Goal: Task Accomplishment & Management: Manage account settings

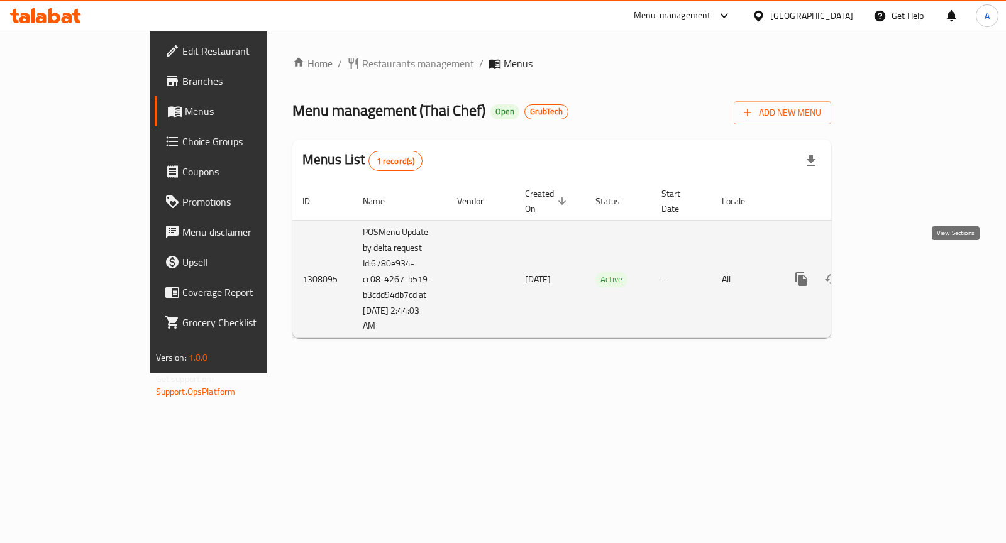
click at [898, 274] on icon "enhanced table" at bounding box center [892, 279] width 11 height 11
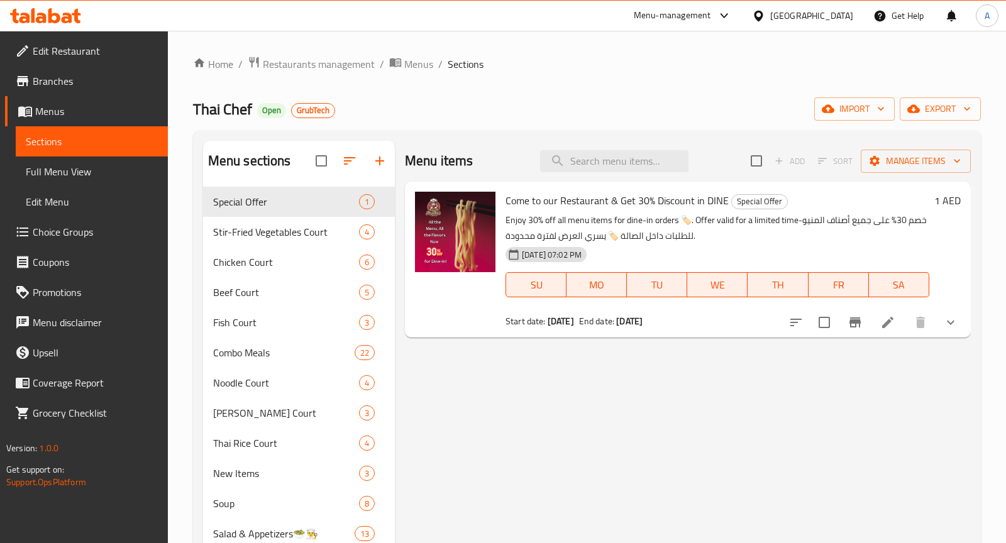
click at [891, 322] on icon at bounding box center [888, 322] width 15 height 15
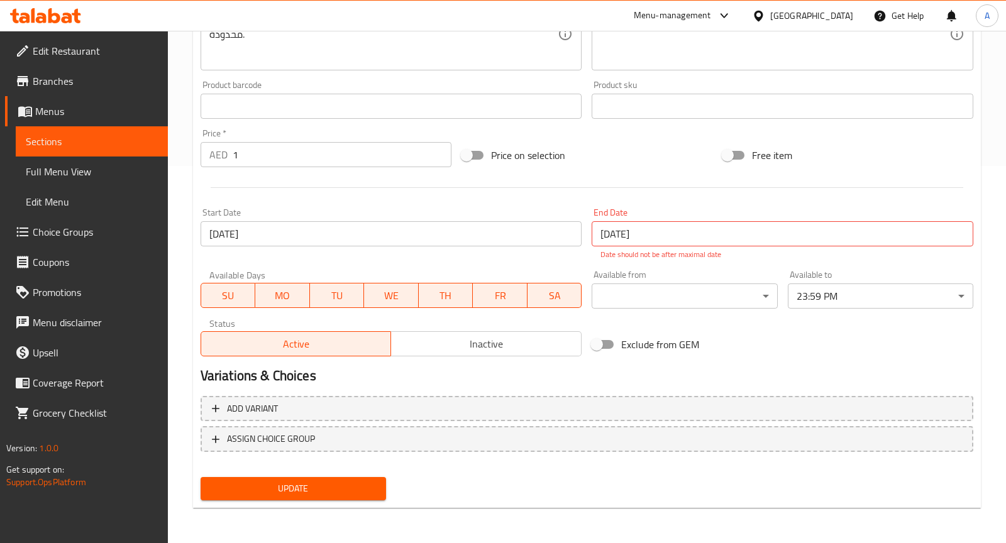
scroll to position [375, 0]
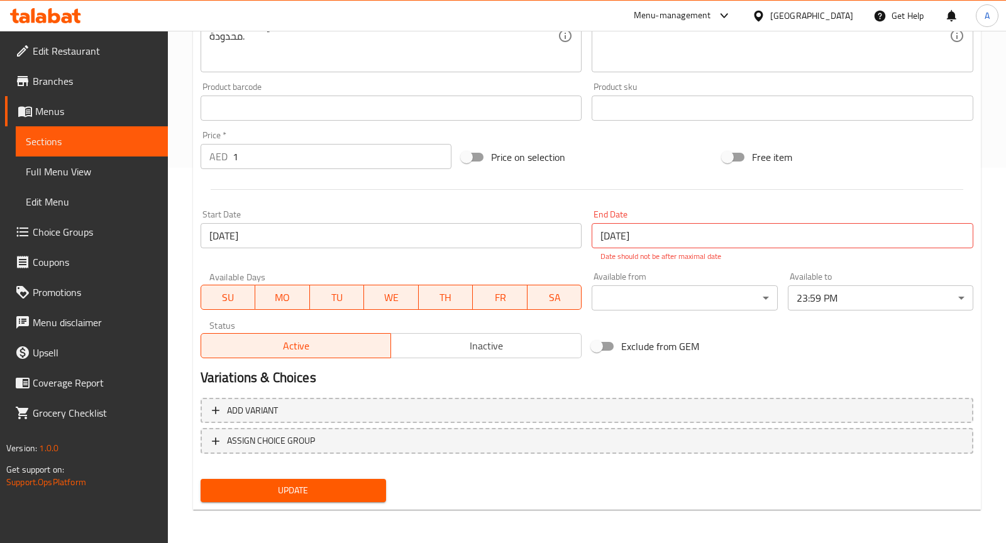
click at [471, 352] on span "Inactive" at bounding box center [486, 346] width 181 height 18
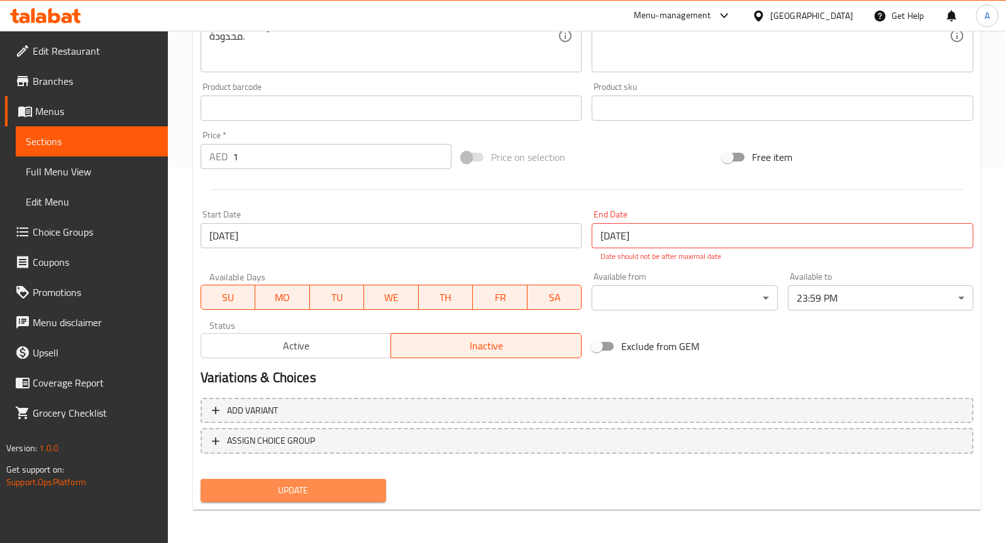
click at [351, 489] on span "Update" at bounding box center [293, 491] width 165 height 16
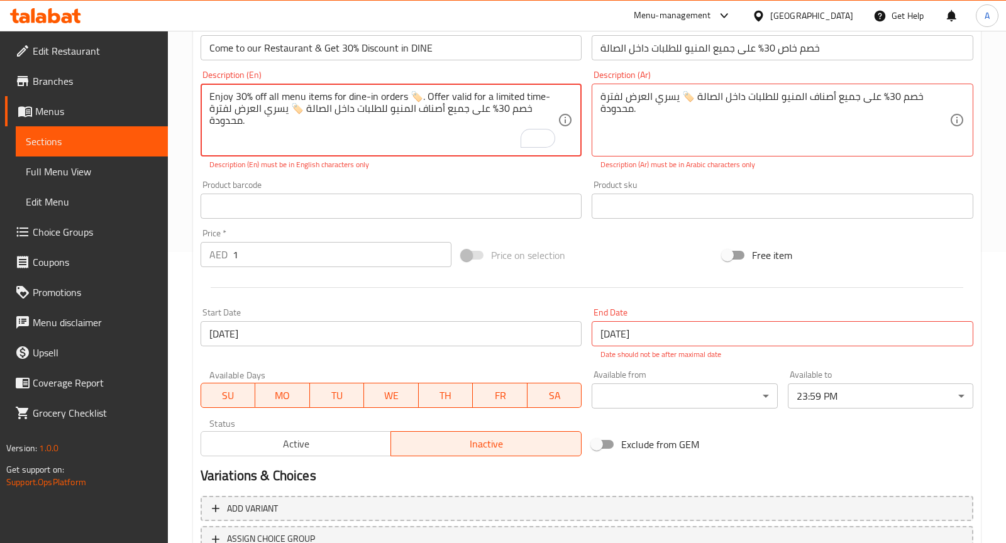
scroll to position [289, 0]
drag, startPoint x: 459, startPoint y: 142, endPoint x: 177, endPoint y: 91, distance: 287.1
click at [177, 91] on div "Home / Restaurants management / Menus / Sections / item / update Special Offer …" at bounding box center [587, 194] width 838 height 904
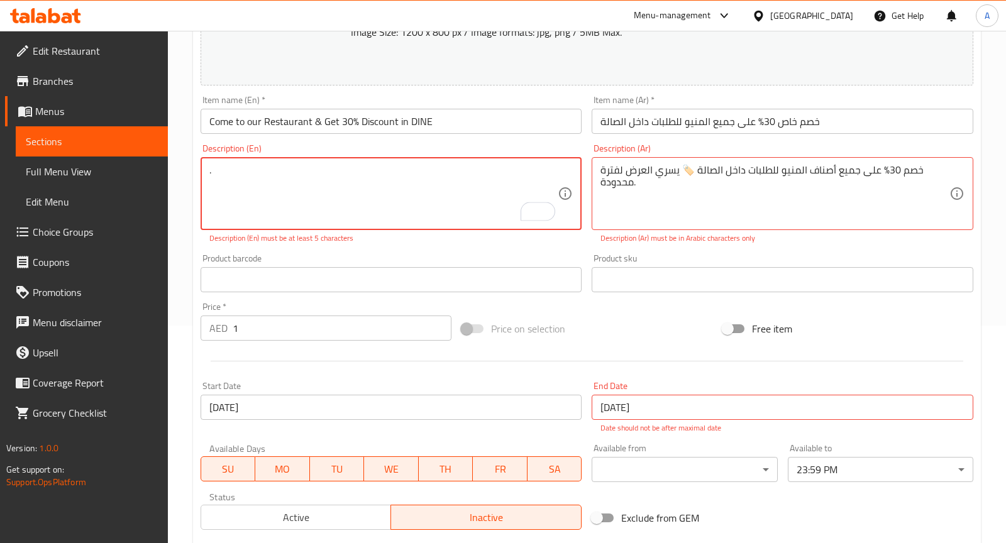
scroll to position [204, 0]
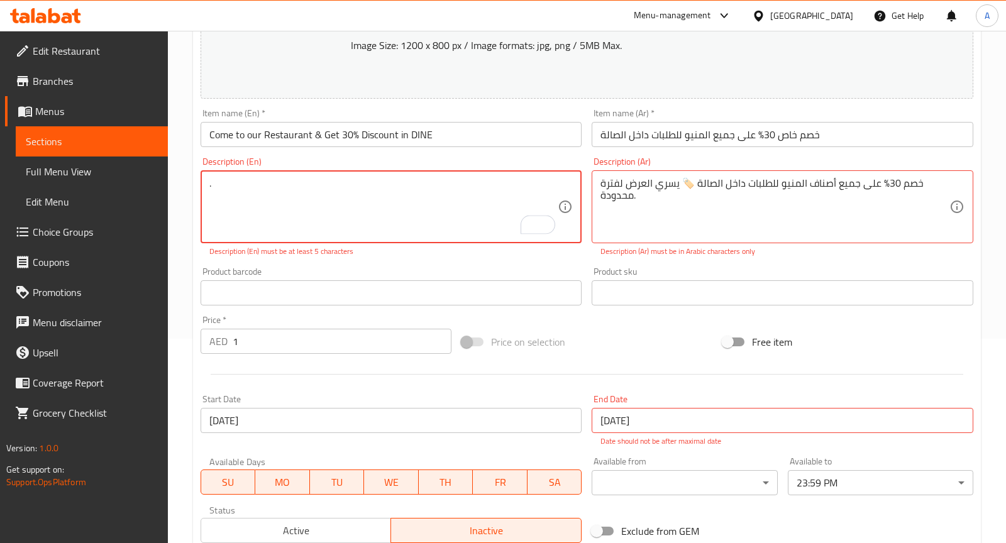
click at [334, 195] on textarea "." at bounding box center [383, 207] width 349 height 60
type textarea "Mo"
click at [626, 186] on textarea "خصم 30٪ على جميع أصناف المنيو للطلبات داخل الصالة 🏷️ يسري العرض لفترة محدودة." at bounding box center [775, 207] width 349 height 60
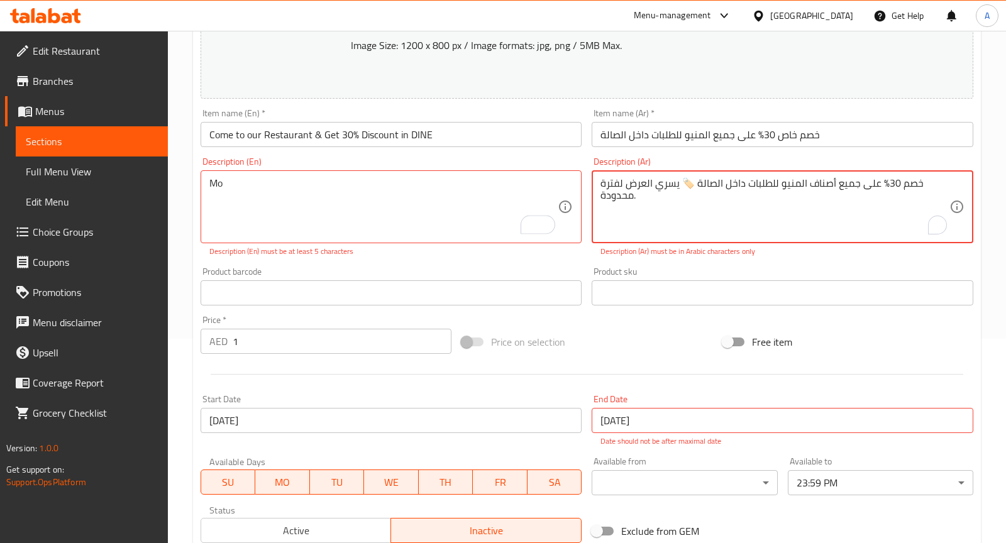
click at [626, 186] on textarea "خصم 30٪ على جميع أصناف المنيو للطلبات داخل الصالة 🏷️ يسري العرض لفترة محدودة." at bounding box center [775, 207] width 349 height 60
click at [498, 136] on input "Come to our Restaurant & Get 30% Discount in DINE" at bounding box center [392, 134] width 382 height 25
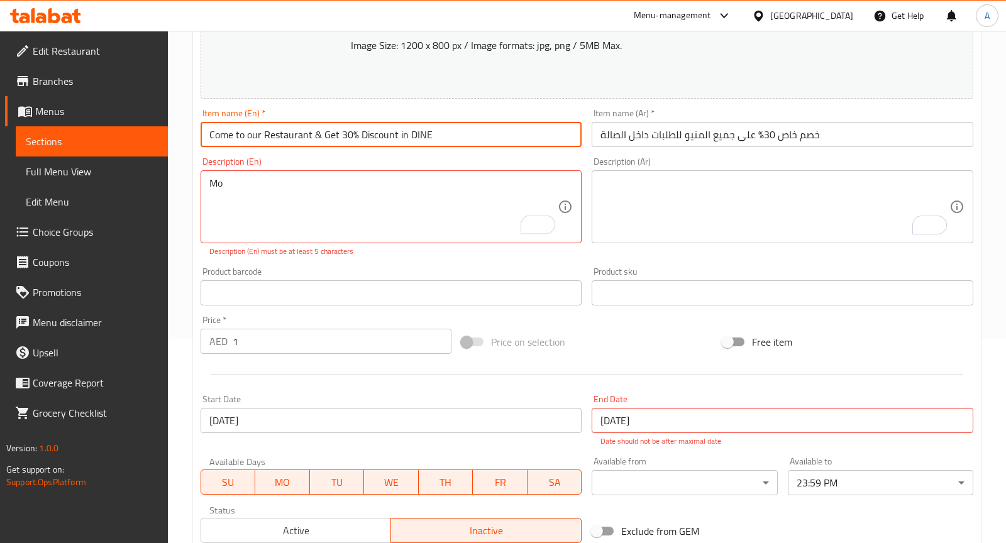
click at [498, 136] on input "Come to our Restaurant & Get 30% Discount in DINE" at bounding box center [392, 134] width 382 height 25
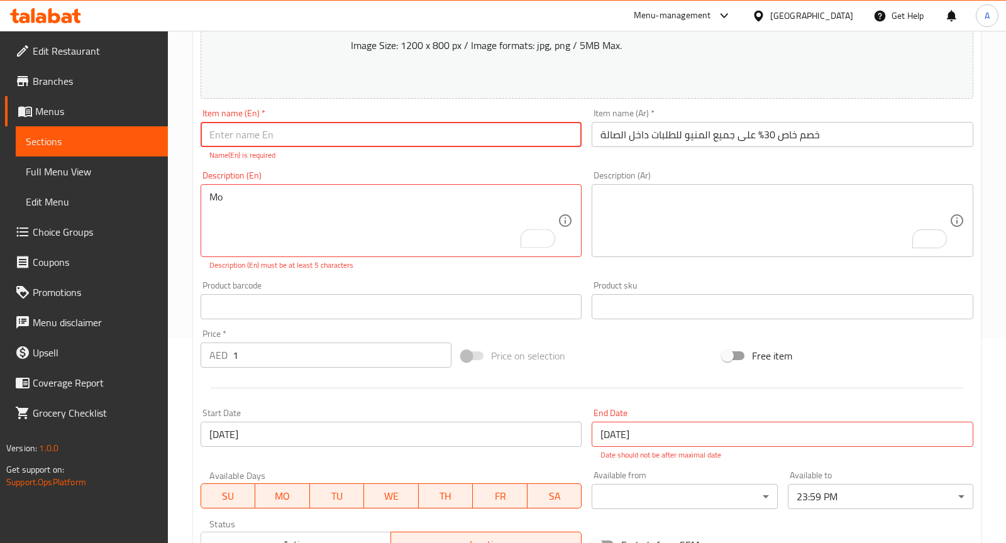
type input "m"
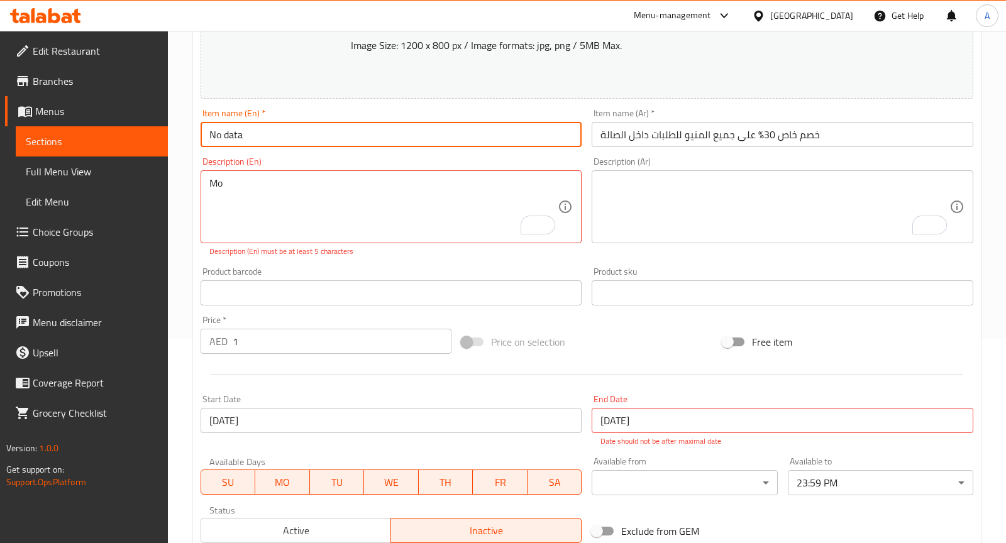
type input "No data"
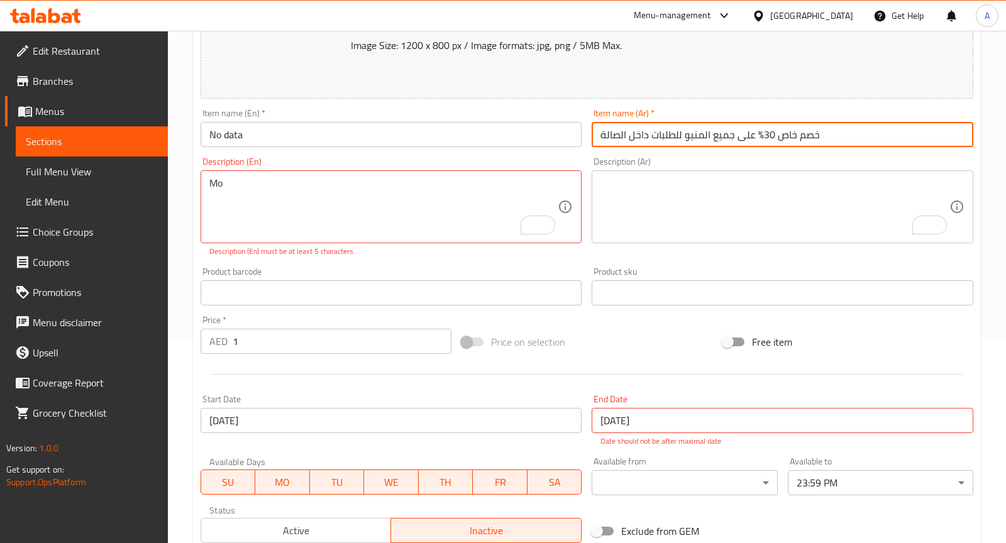
click at [764, 134] on input "خصم خاص 30% على جميع المنيو للطلبات داخل الصالة" at bounding box center [783, 134] width 382 height 25
paste input "No data"
type input "No data"
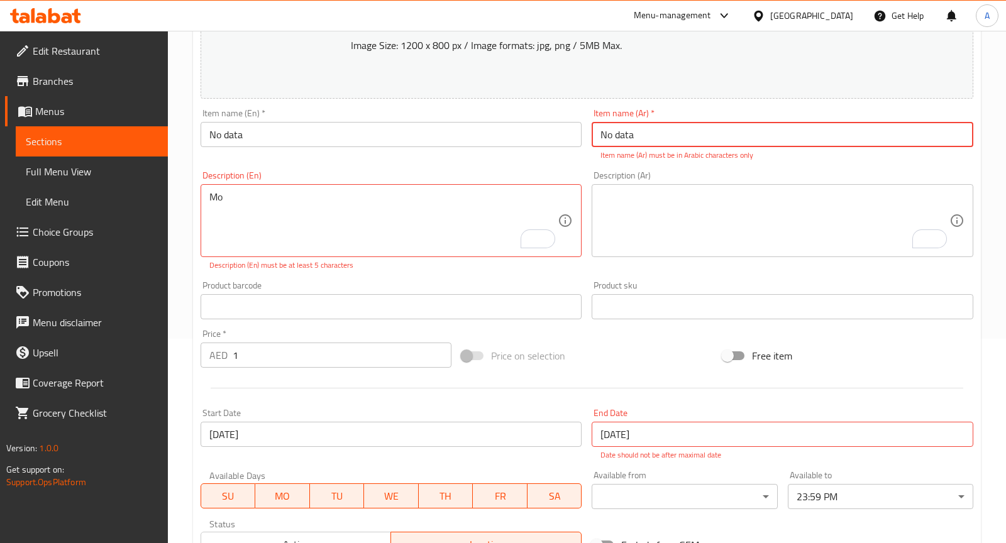
click at [721, 145] on input "No data" at bounding box center [783, 134] width 382 height 25
click at [417, 225] on textarea "Mo" at bounding box center [383, 221] width 349 height 60
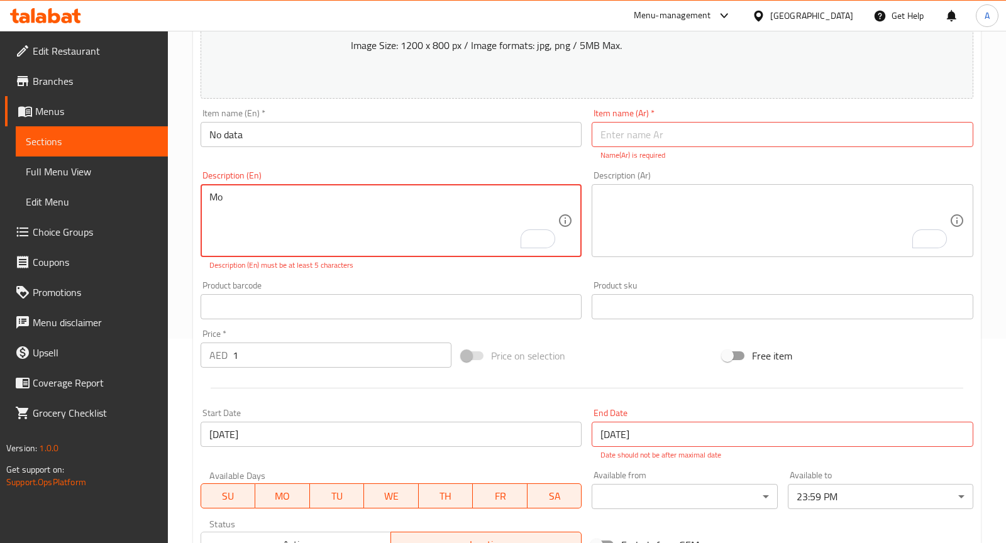
click at [417, 225] on textarea "Mo" at bounding box center [383, 221] width 349 height 60
paste textarea "No data"
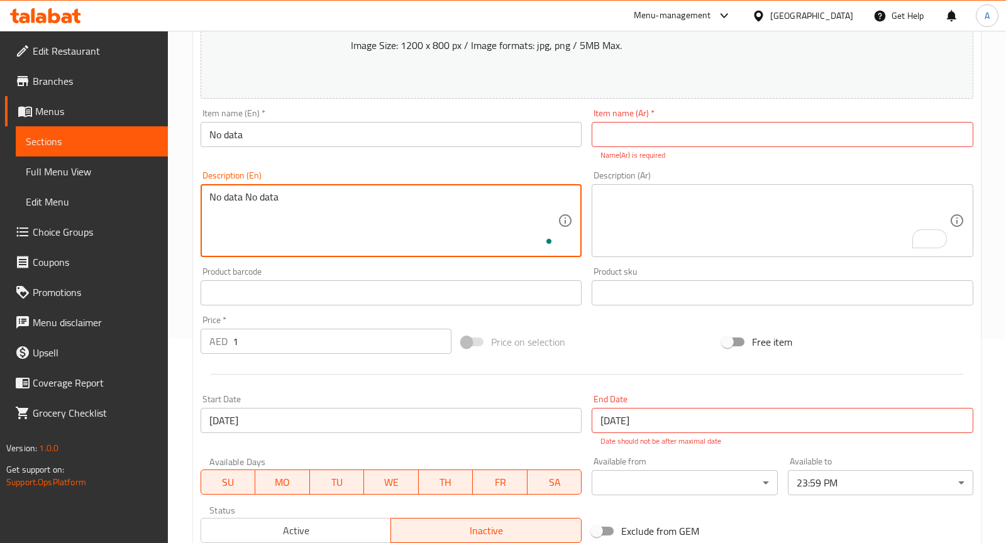
paste textarea "No data"
type textarea "No data No data No data"
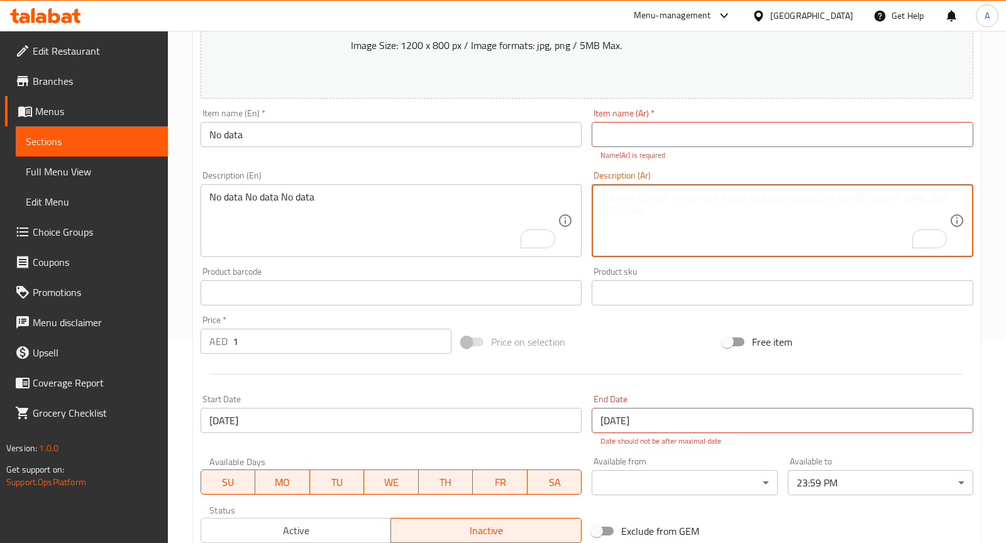
click at [655, 213] on textarea "To enrich screen reader interactions, please activate Accessibility in Grammarl…" at bounding box center [775, 221] width 349 height 60
paste textarea "لا يوجد"
type textarea "لا يوجد"
click at [653, 133] on input "text" at bounding box center [783, 134] width 382 height 25
paste input "لا يوجد"
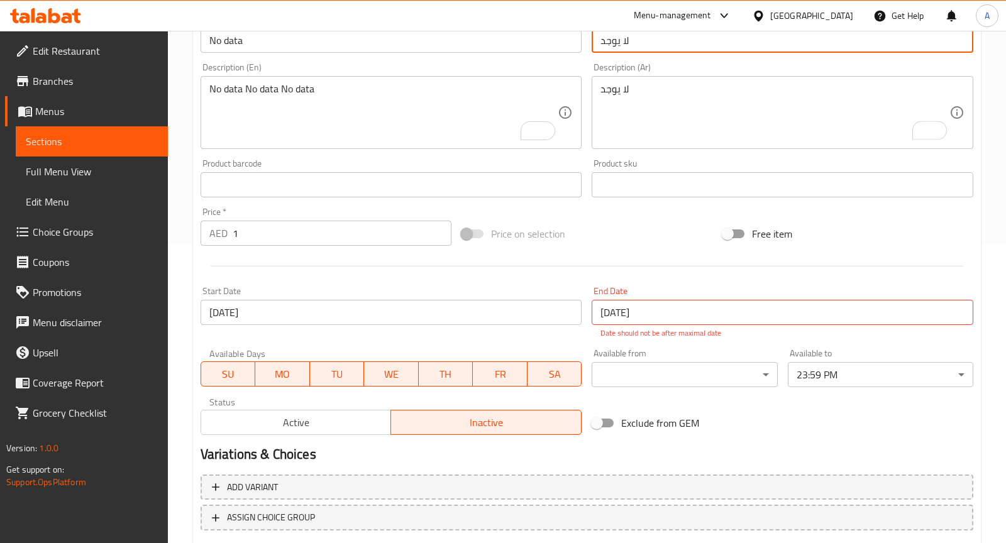
scroll to position [375, 0]
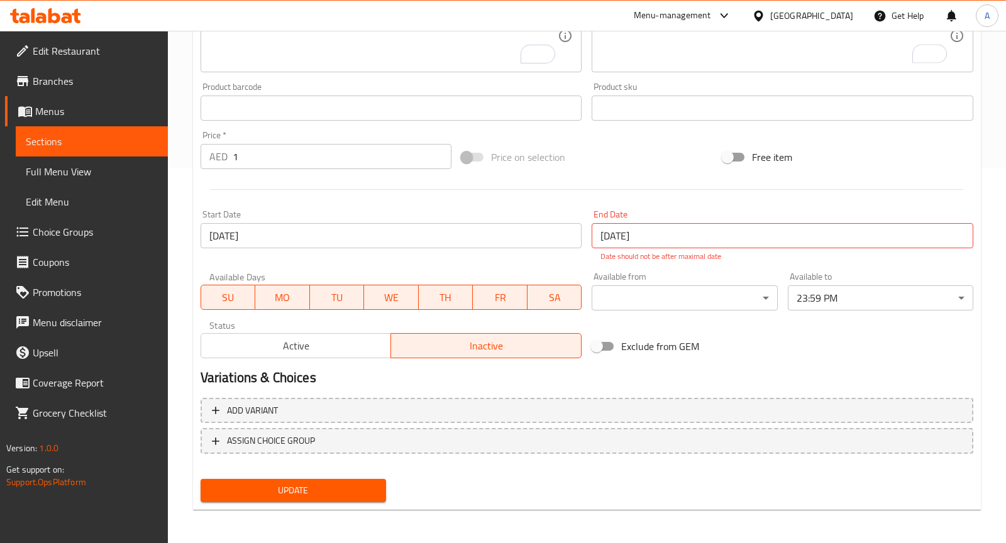
type input "لا يوجد"
click at [346, 486] on span "Update" at bounding box center [293, 491] width 165 height 16
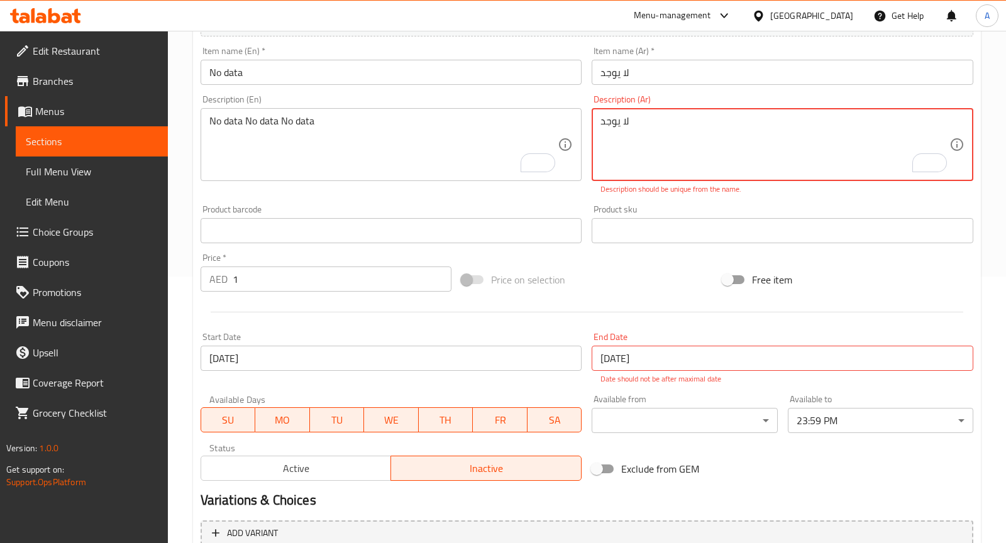
scroll to position [245, 0]
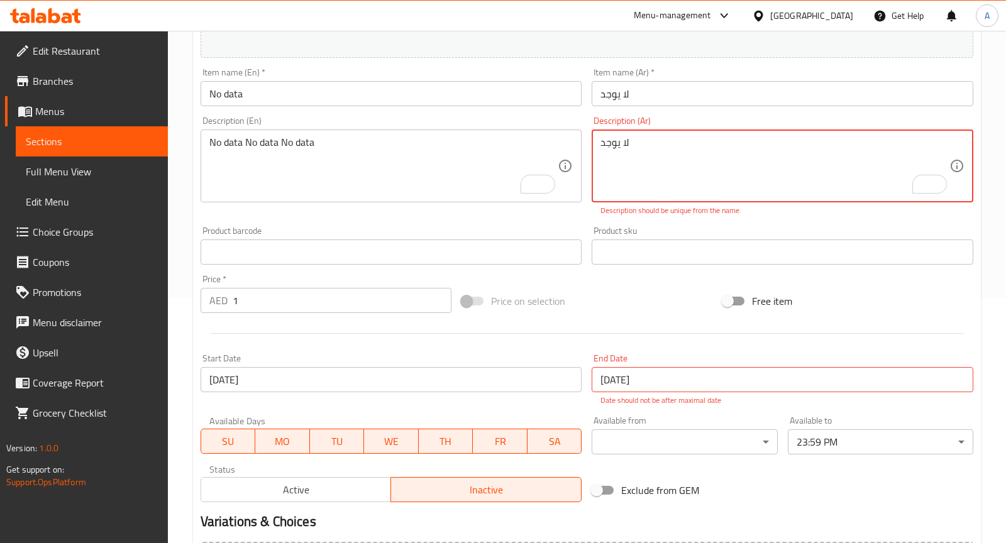
click at [691, 163] on textarea "لا يوجد" at bounding box center [775, 166] width 349 height 60
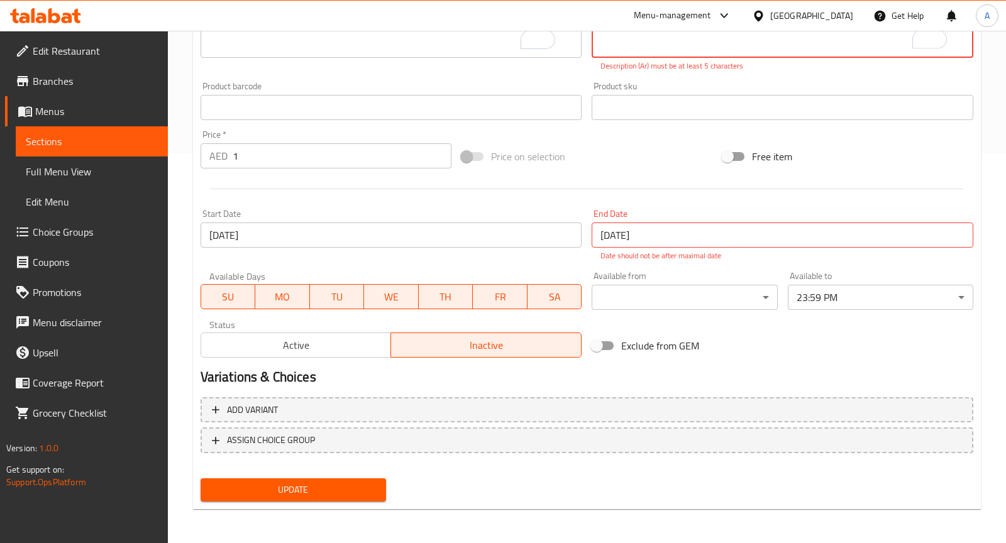
type textarea "لا"
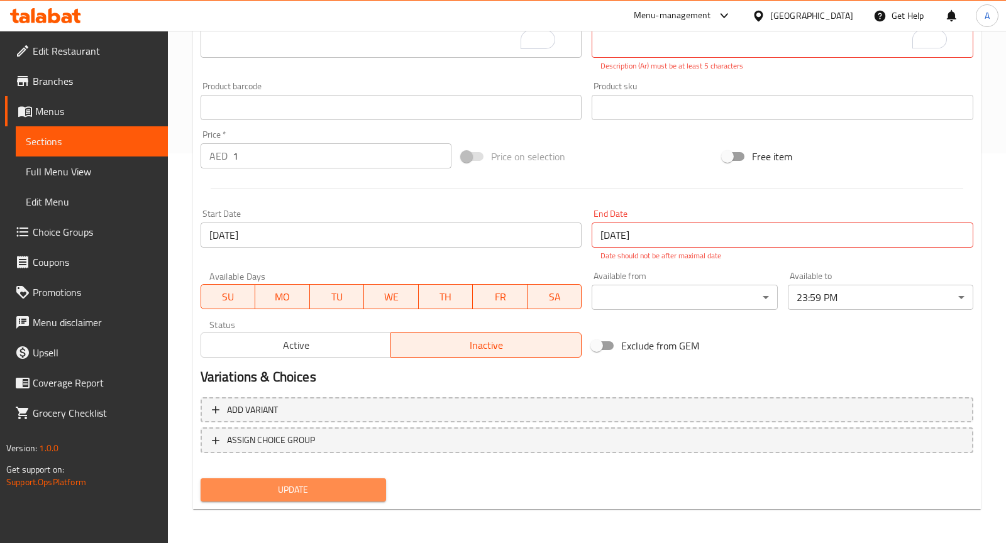
click at [352, 484] on span "Update" at bounding box center [293, 490] width 165 height 16
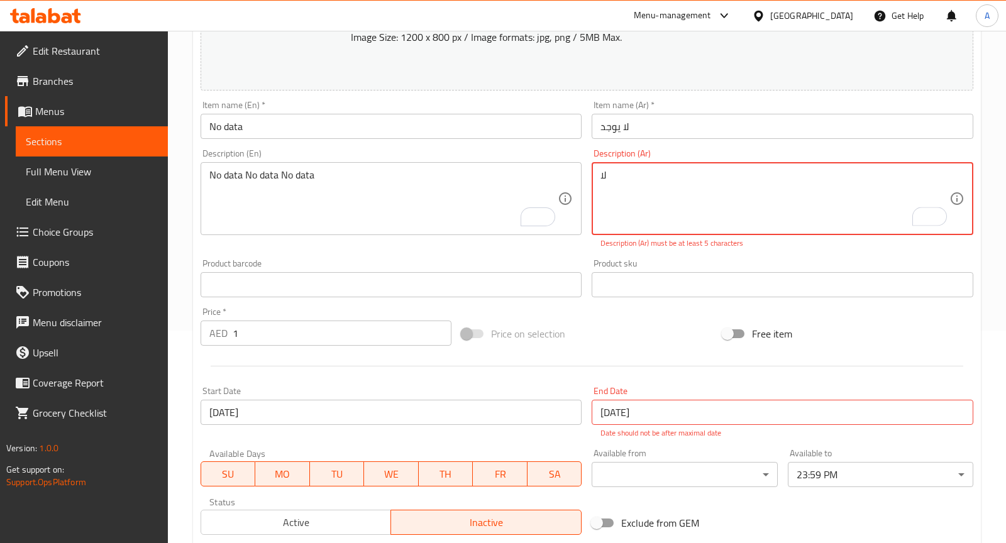
scroll to position [176, 0]
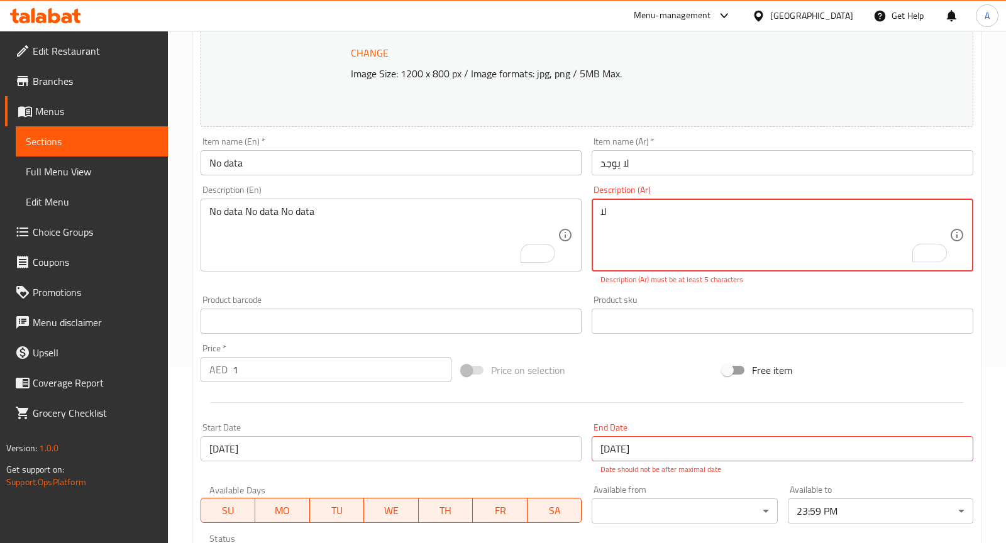
click at [689, 223] on textarea "لا" at bounding box center [775, 236] width 349 height 60
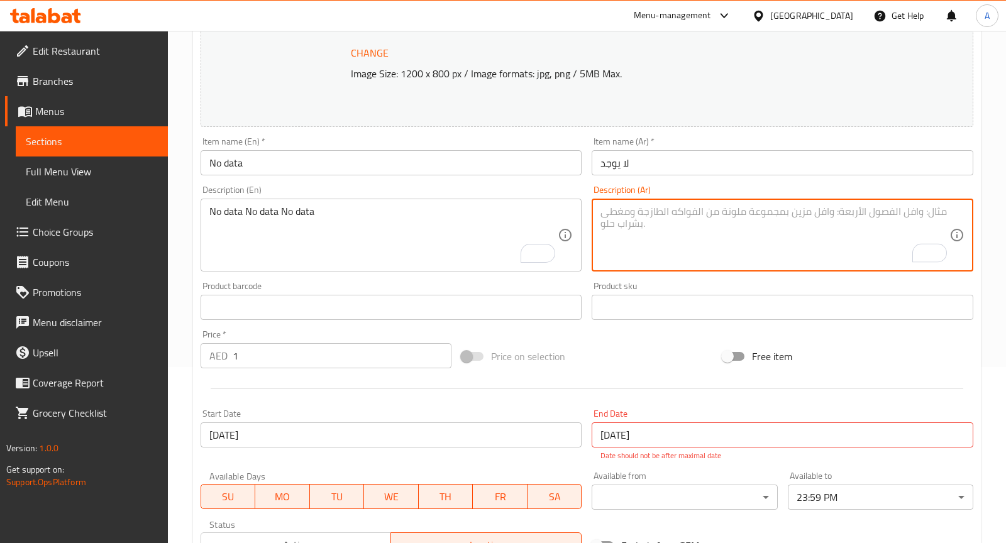
paste textarea "لا يوجد"
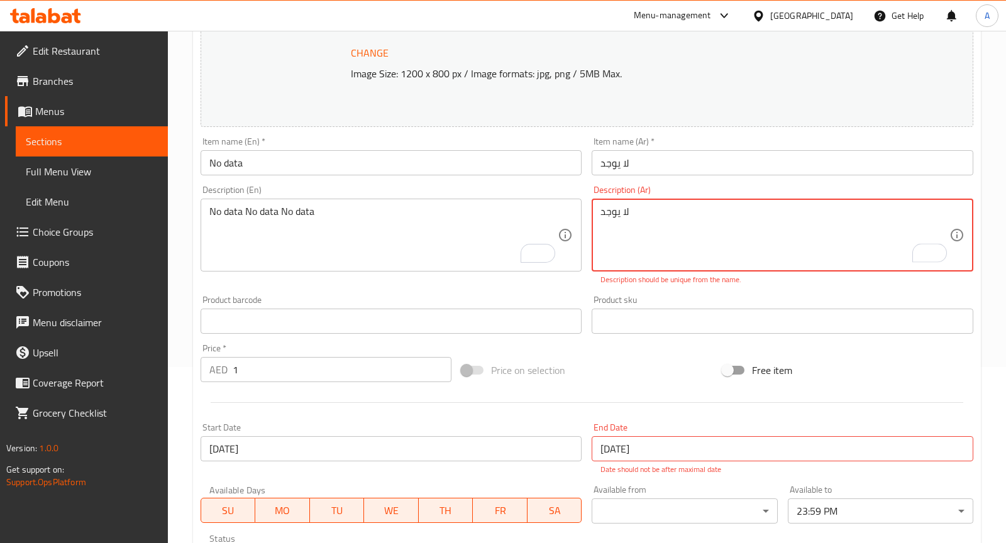
type textarea "لا يوجد"
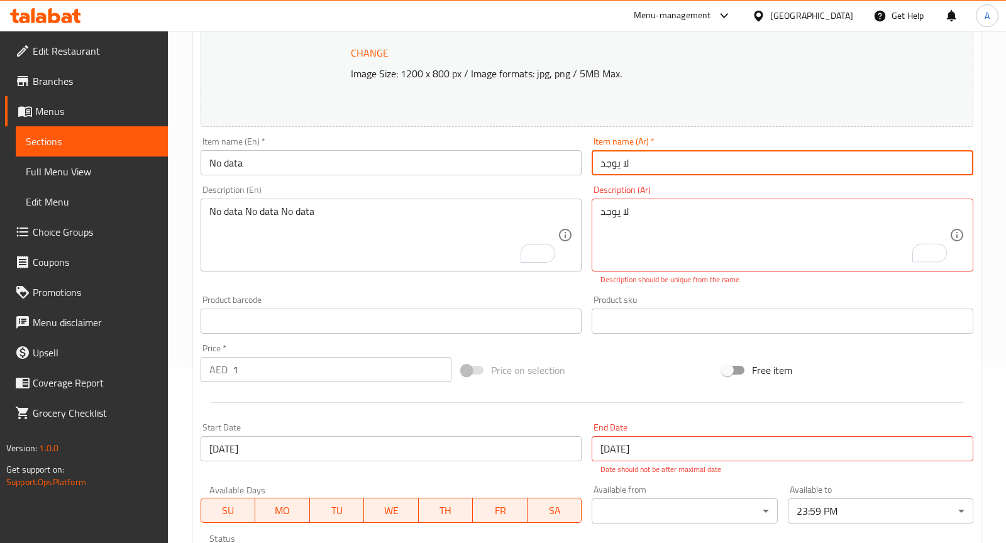
drag, startPoint x: 623, startPoint y: 165, endPoint x: 571, endPoint y: 165, distance: 51.6
click at [571, 165] on div "Change Image Size: 1200 x 800 px / Image formats: jpg, png / 5MB Max. Item name…" at bounding box center [587, 283] width 783 height 588
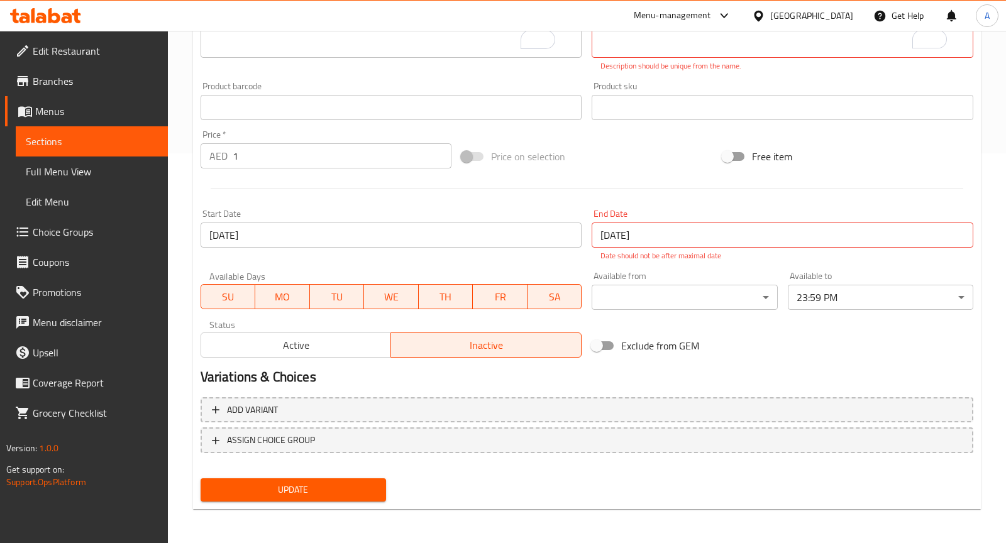
type input "لا"
click at [348, 491] on span "Update" at bounding box center [293, 490] width 165 height 16
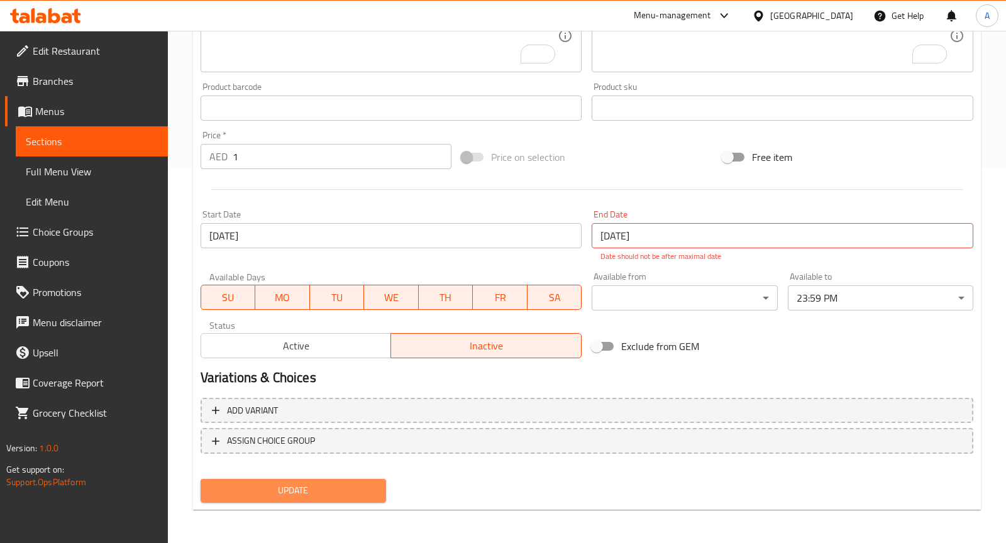
click at [299, 479] on button "Update" at bounding box center [294, 490] width 186 height 23
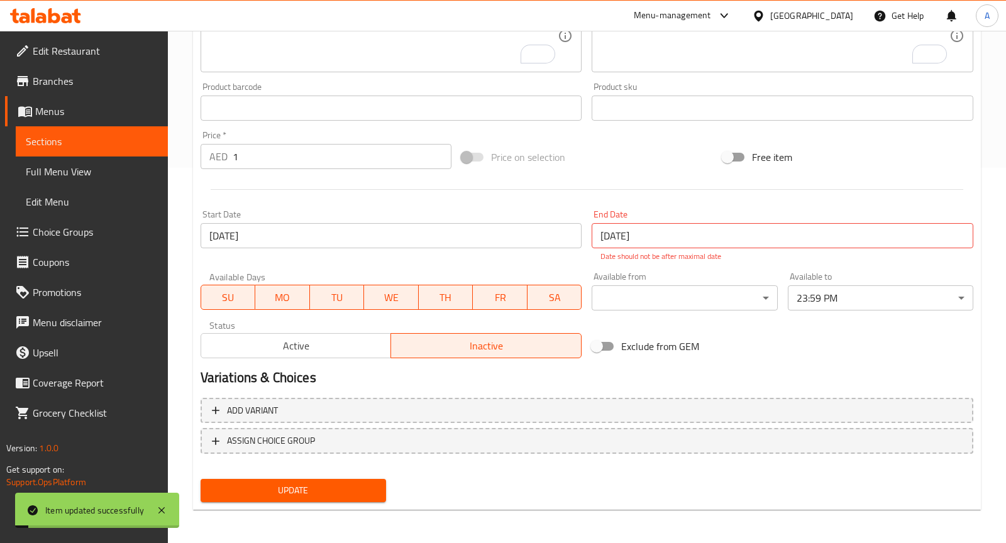
scroll to position [0, 0]
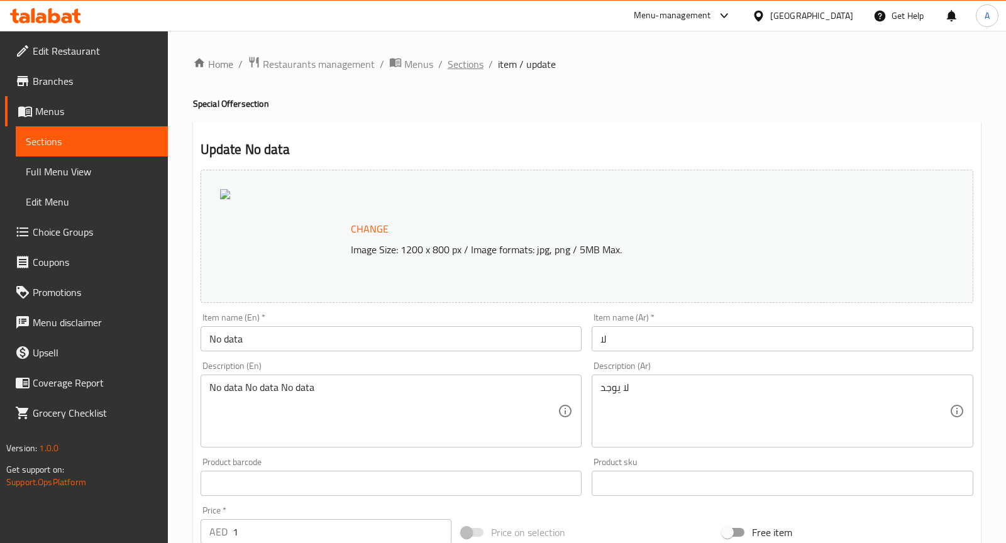
click at [470, 70] on span "Sections" at bounding box center [466, 64] width 36 height 15
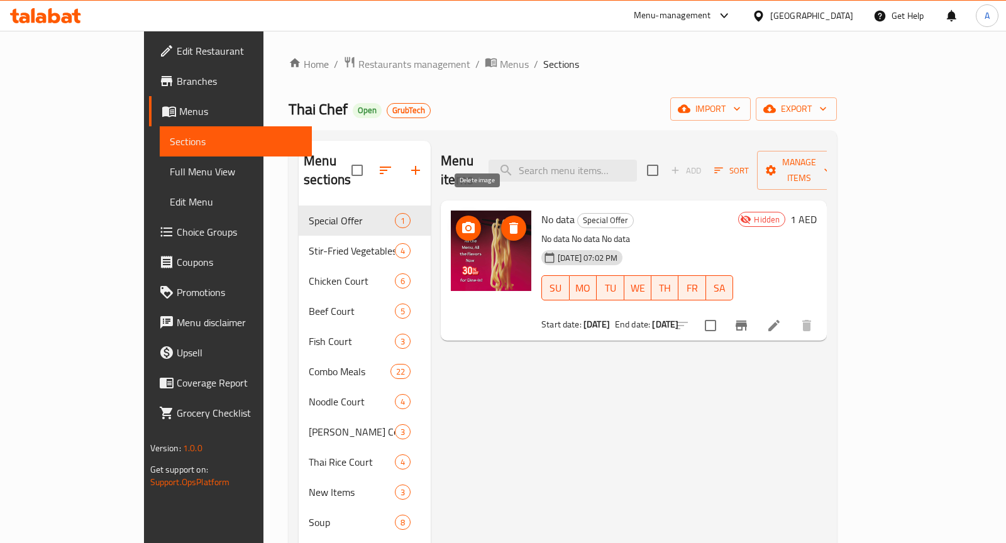
click at [509, 223] on icon "delete image" at bounding box center [513, 228] width 9 height 11
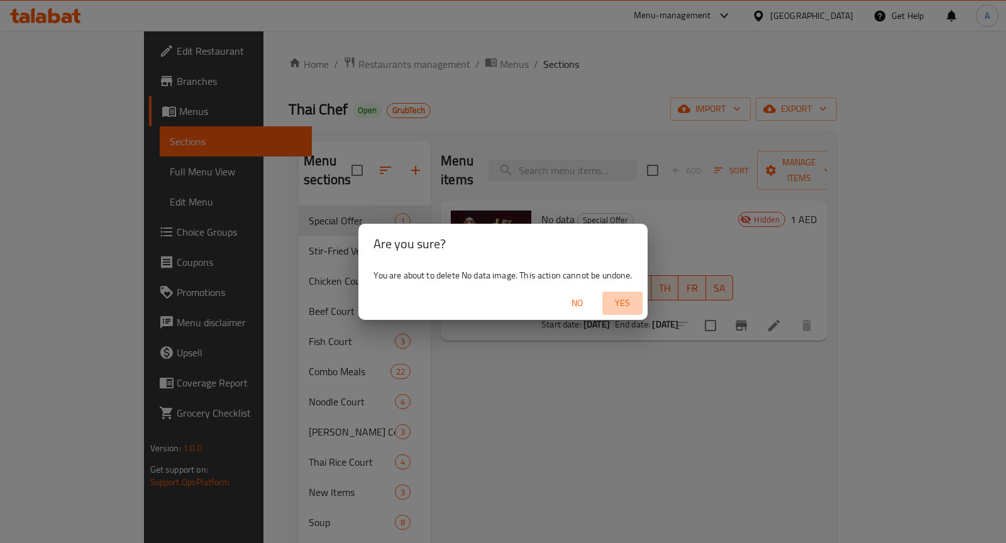
click at [623, 299] on span "Yes" at bounding box center [623, 304] width 30 height 16
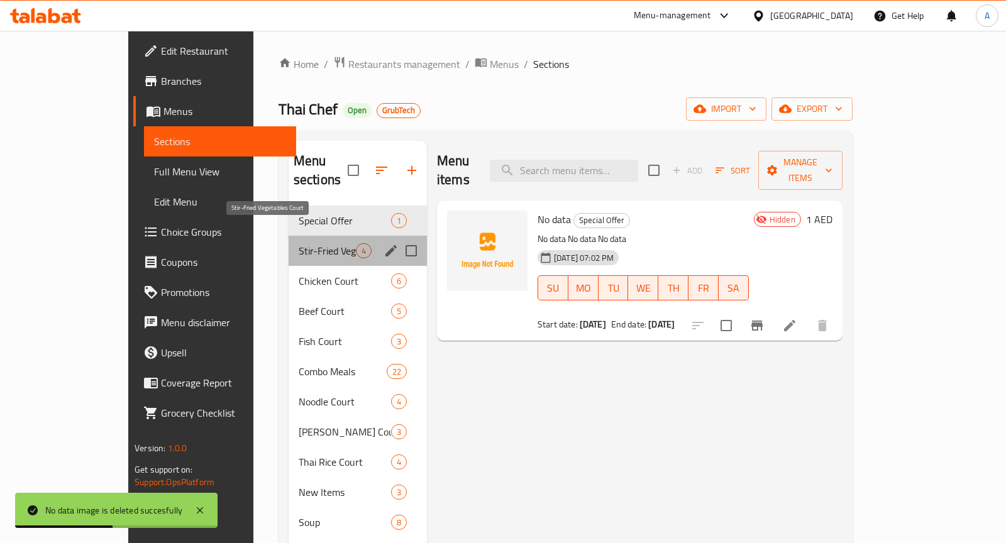
click at [299, 243] on span "Stir-Fried Vegetables Court" at bounding box center [327, 250] width 57 height 15
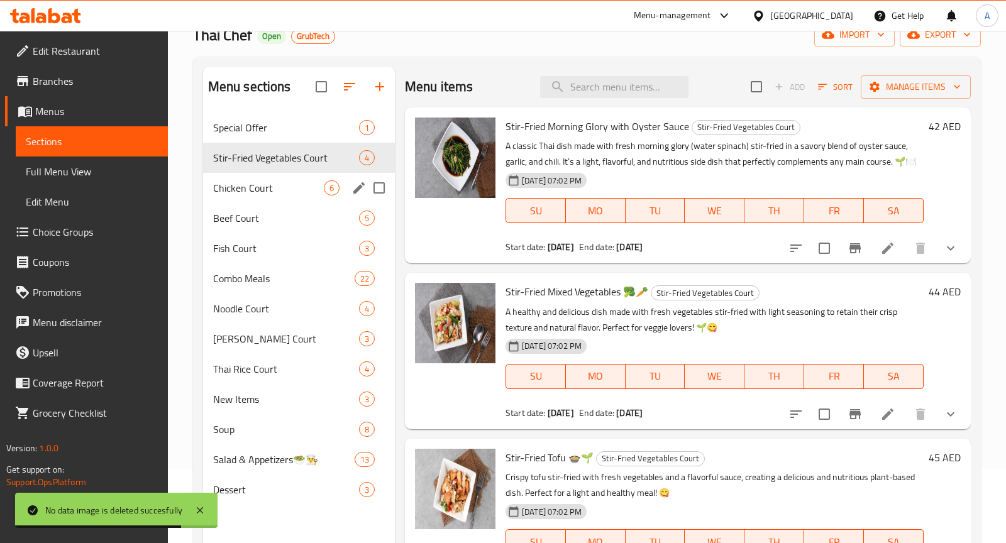
scroll to position [175, 0]
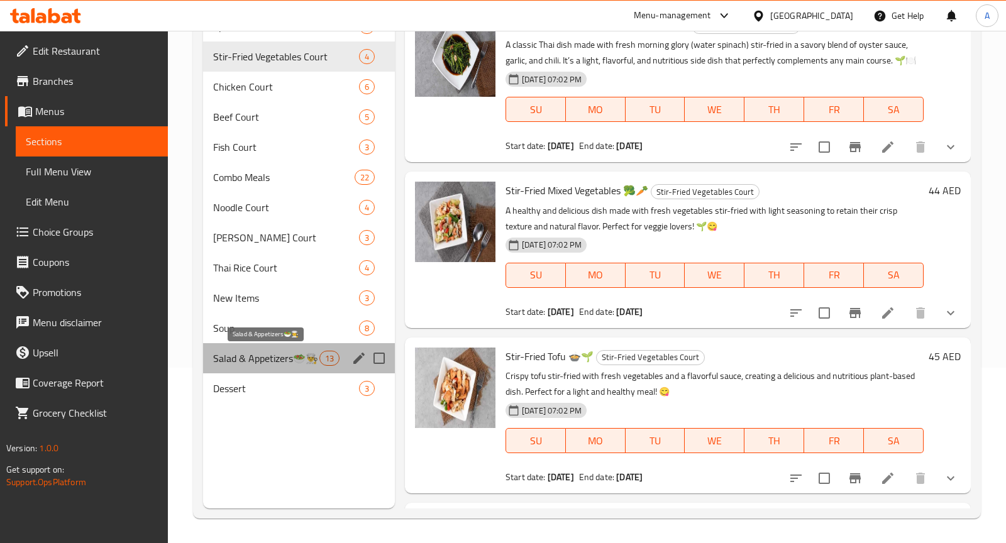
click at [275, 362] on span "Salad & Appetizers🥗👨‍🍳" at bounding box center [266, 358] width 106 height 15
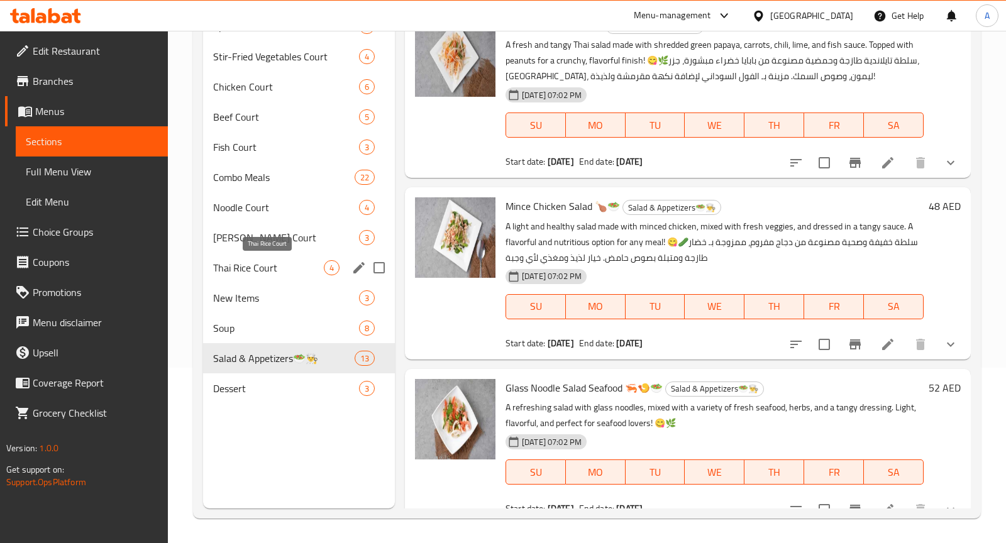
click at [279, 264] on span "Thai Rice Court" at bounding box center [268, 267] width 111 height 15
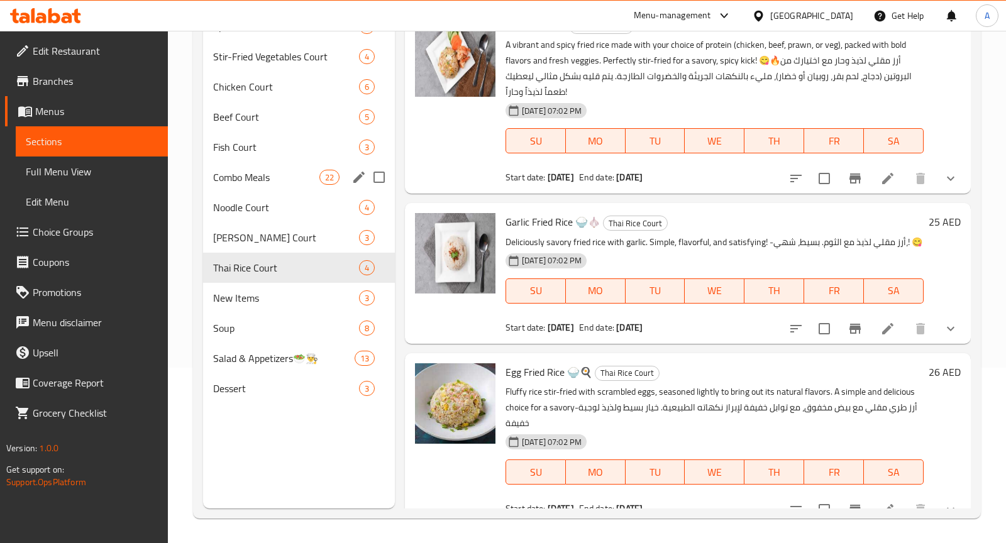
click at [281, 187] on div "Combo Meals 22" at bounding box center [299, 177] width 192 height 30
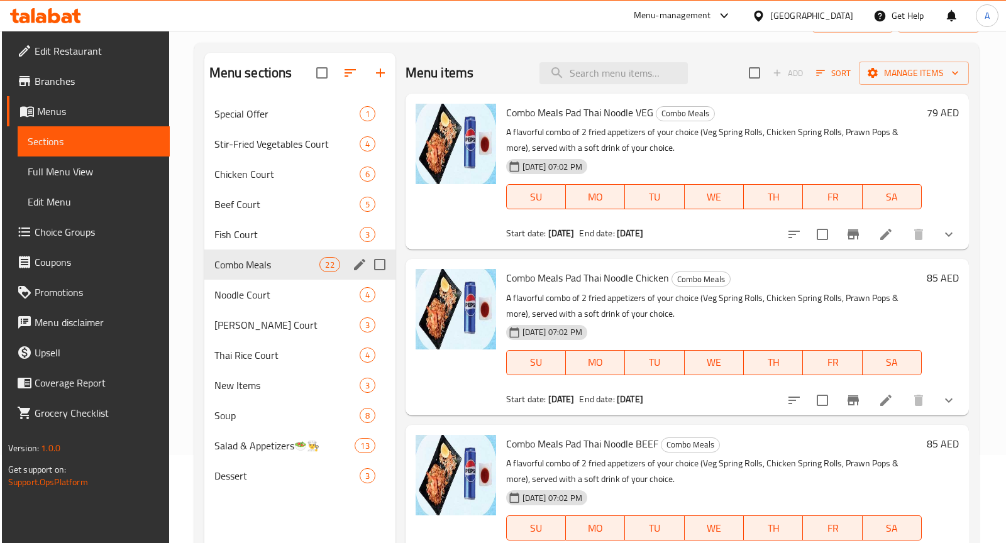
scroll to position [35, 0]
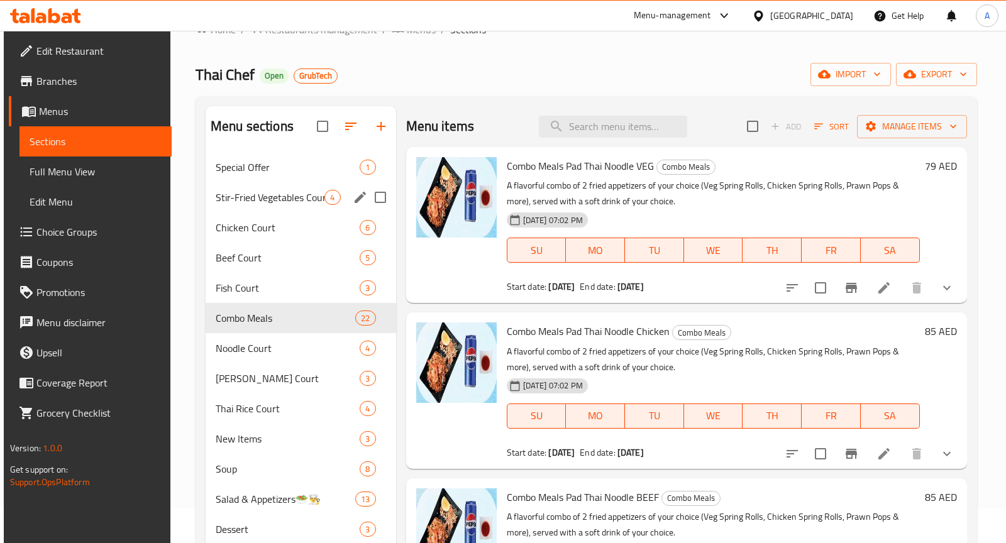
click at [281, 187] on div "Stir-Fried Vegetables Court 4" at bounding box center [301, 197] width 191 height 30
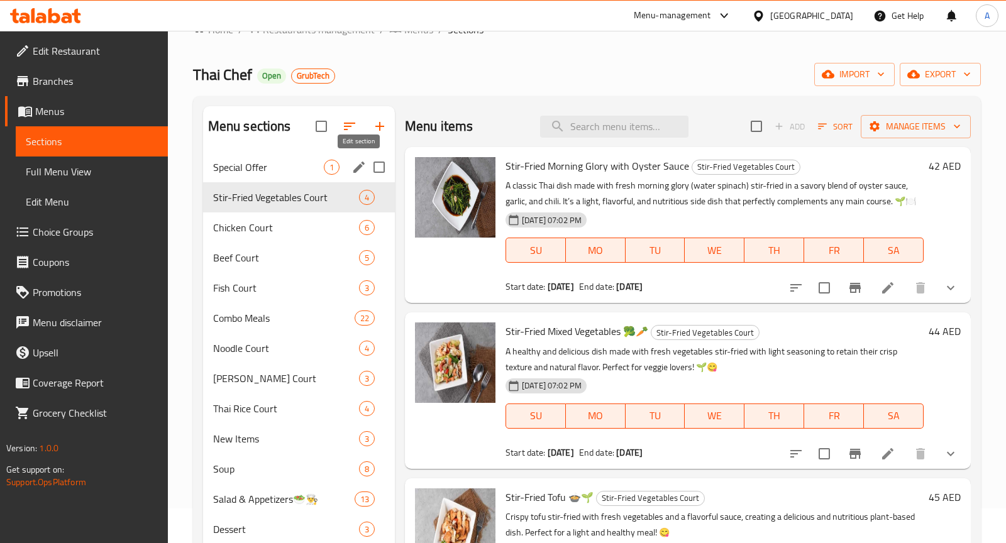
click at [359, 162] on icon "edit" at bounding box center [359, 167] width 15 height 15
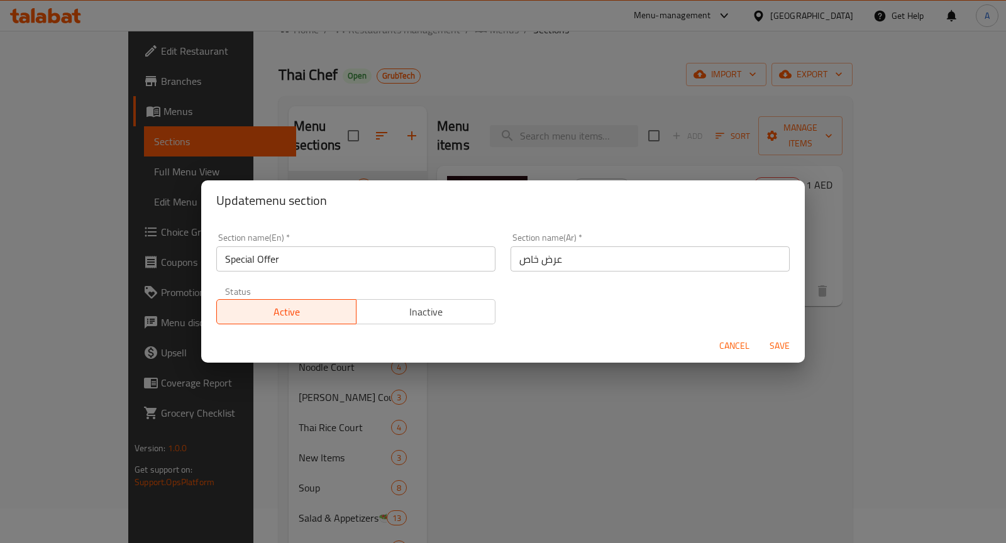
click at [470, 307] on span "Inactive" at bounding box center [427, 312] width 130 height 18
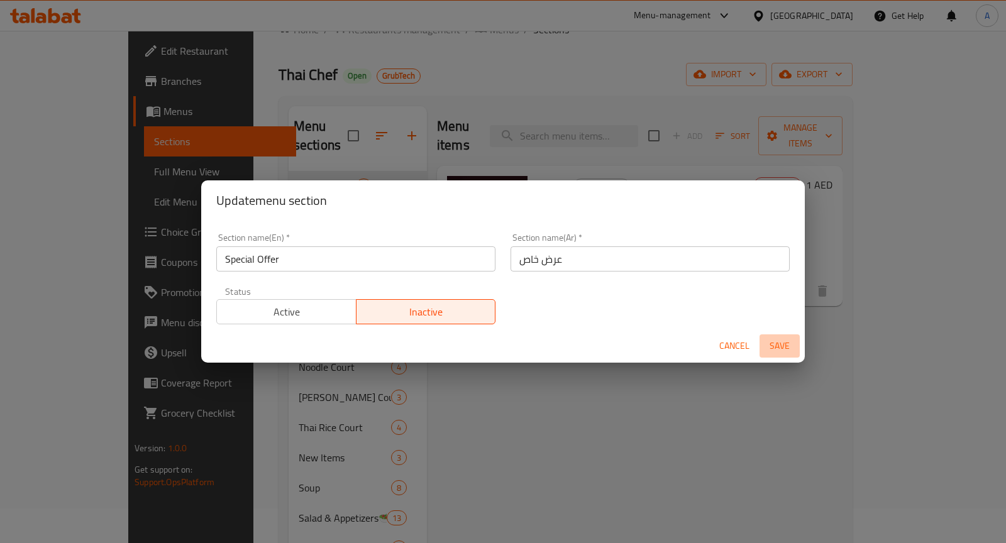
click at [769, 345] on span "Save" at bounding box center [780, 346] width 30 height 16
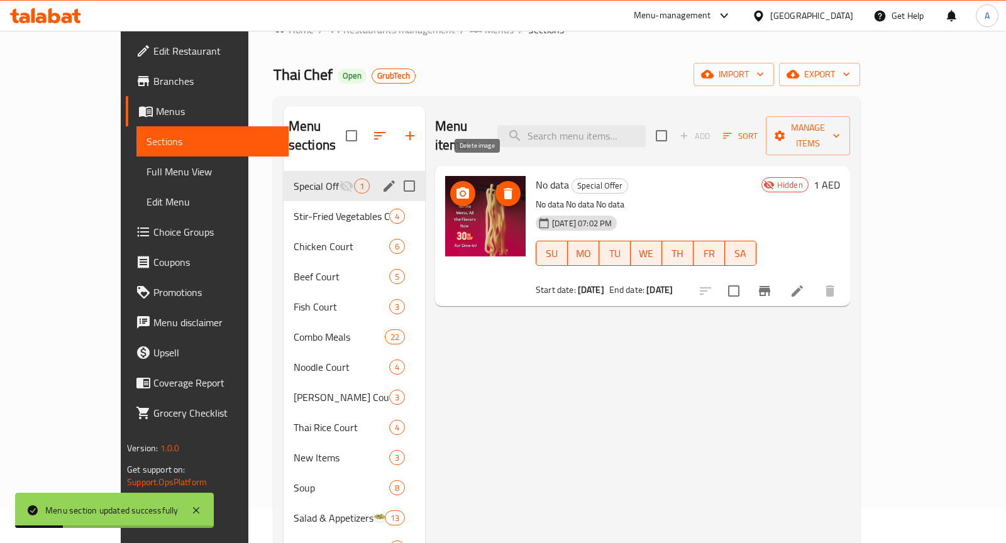
click at [501, 186] on icon "delete image" at bounding box center [508, 193] width 15 height 15
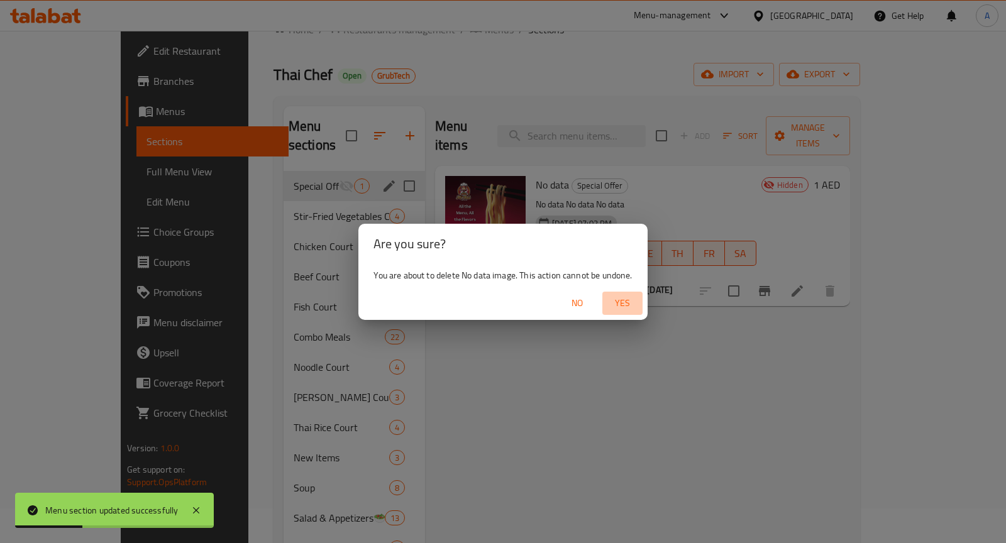
click at [621, 300] on span "Yes" at bounding box center [623, 304] width 30 height 16
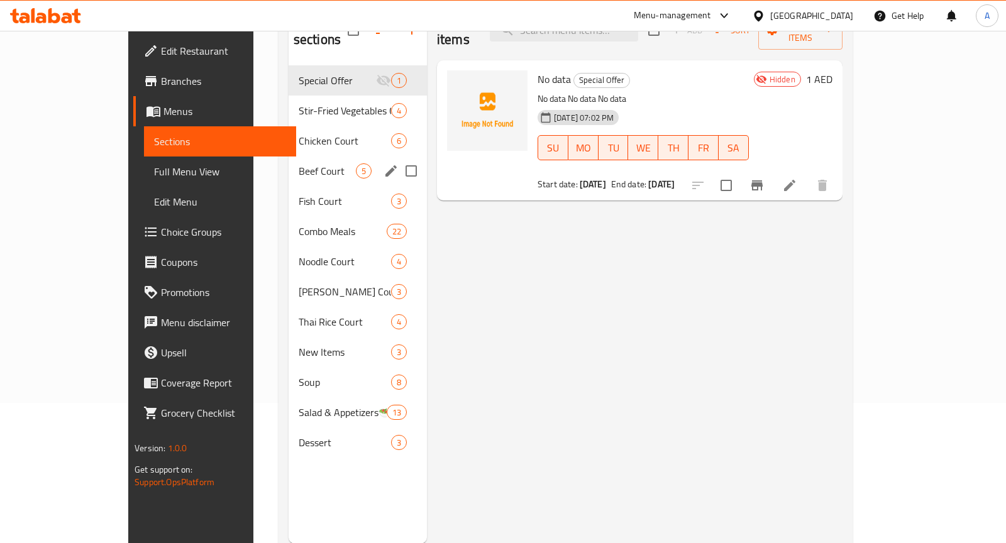
scroll to position [142, 0]
click at [295, 281] on div "Curry Court 3" at bounding box center [358, 290] width 138 height 30
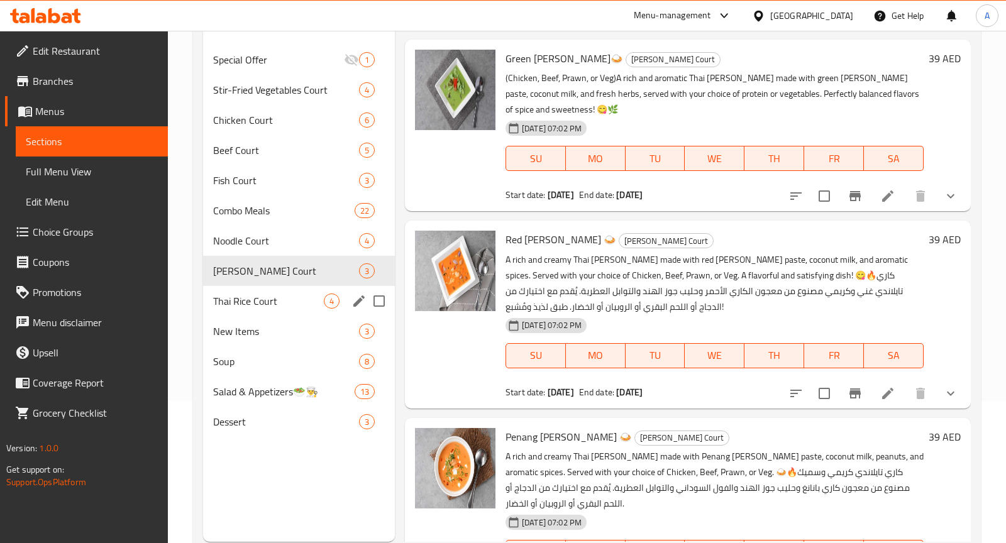
scroll to position [175, 0]
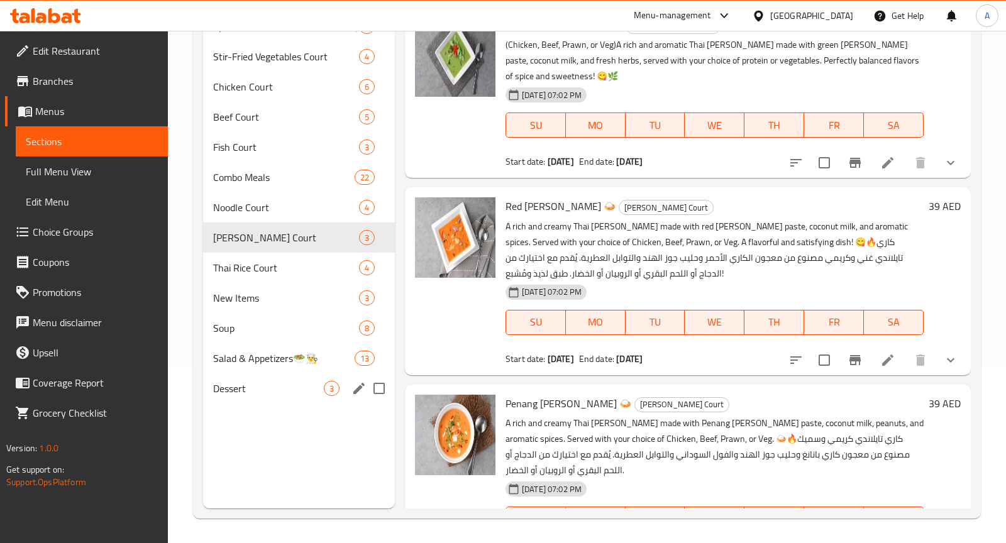
click at [275, 379] on div "Dessert 3" at bounding box center [299, 389] width 192 height 30
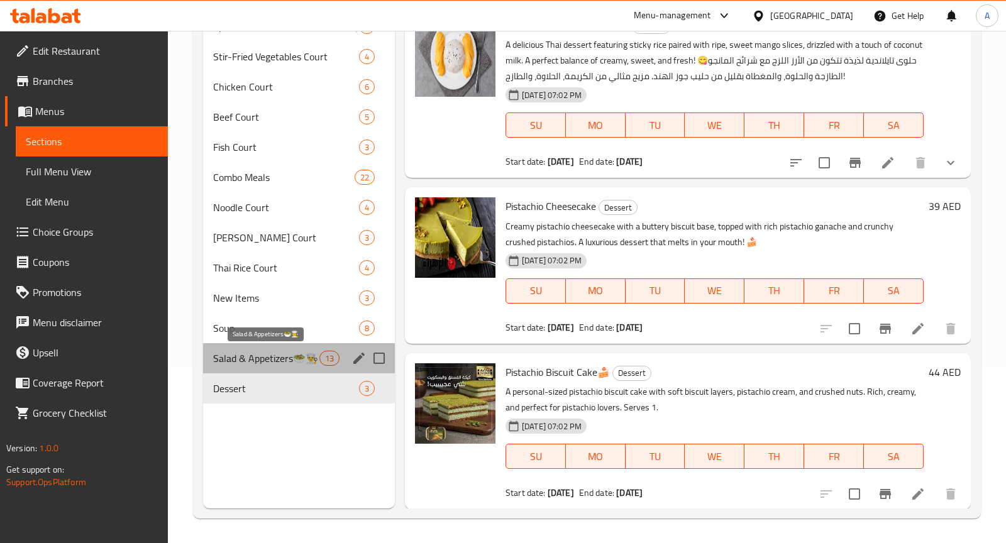
click at [277, 358] on span "Salad & Appetizers🥗👨‍🍳" at bounding box center [266, 358] width 106 height 15
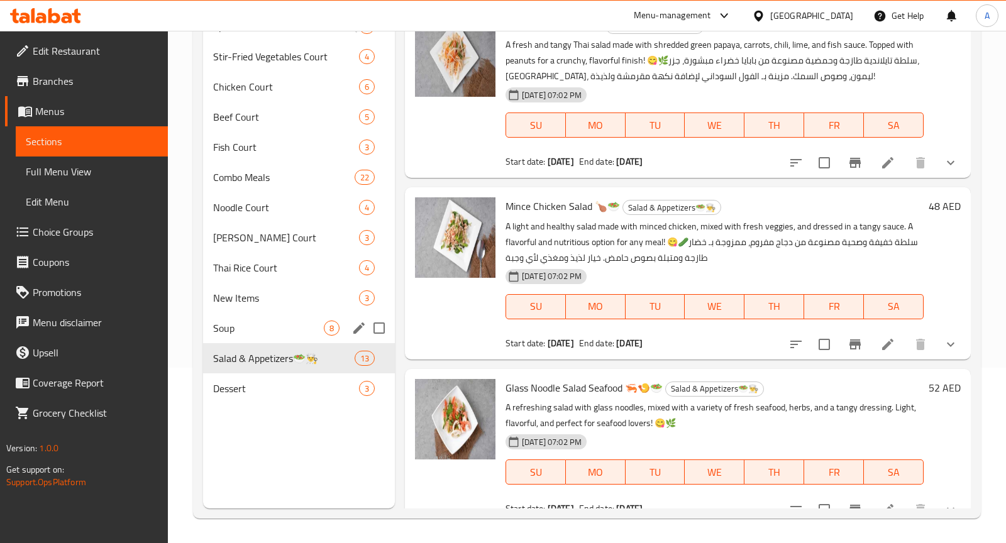
click at [281, 338] on div "Soup 8" at bounding box center [299, 328] width 192 height 30
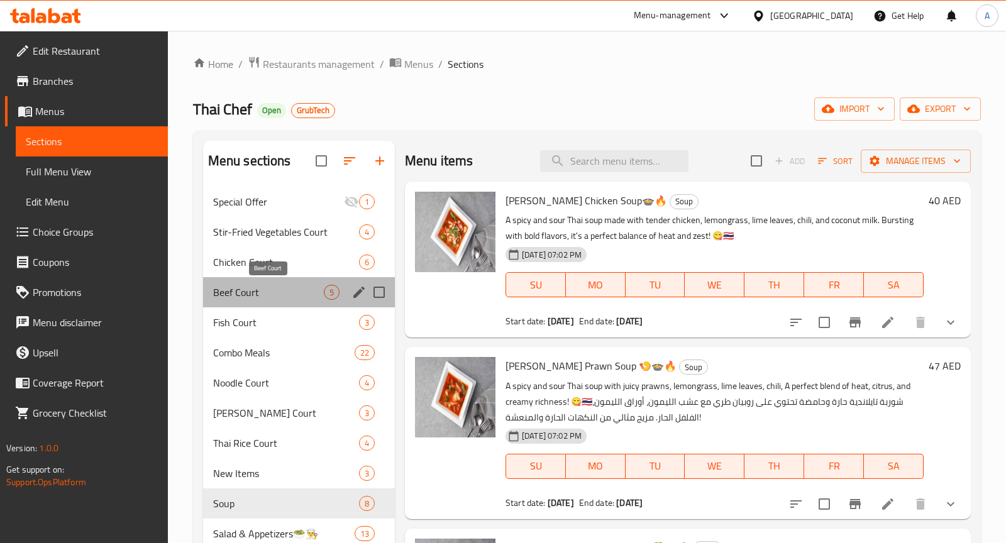
click at [290, 293] on span "Beef Court" at bounding box center [268, 292] width 111 height 15
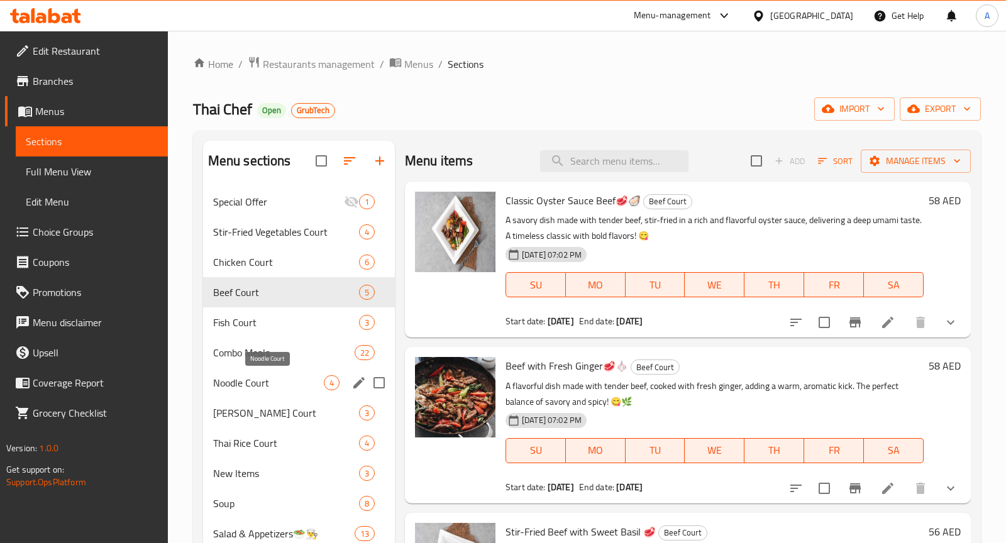
click at [288, 388] on span "Noodle Court" at bounding box center [268, 382] width 111 height 15
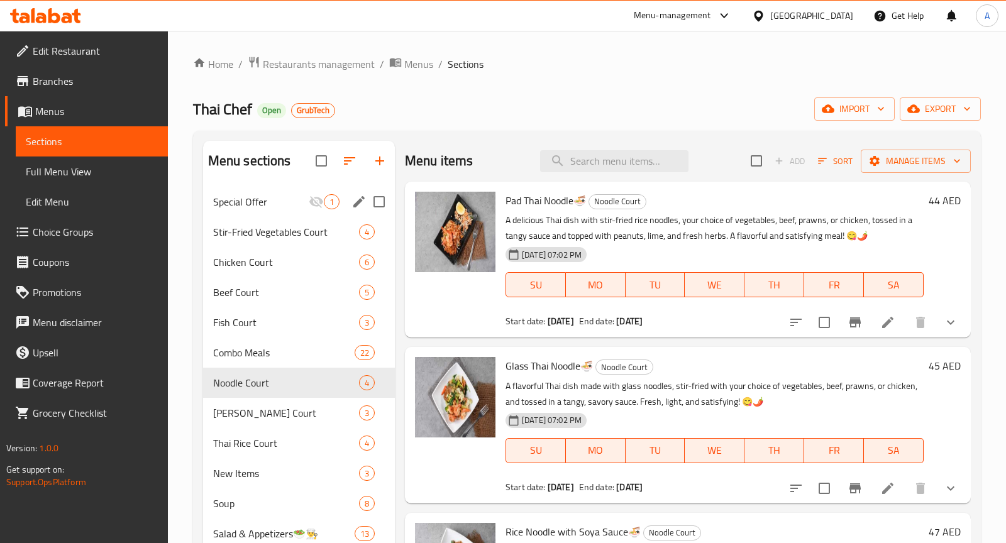
click at [296, 206] on span "Special Offer" at bounding box center [261, 201] width 96 height 15
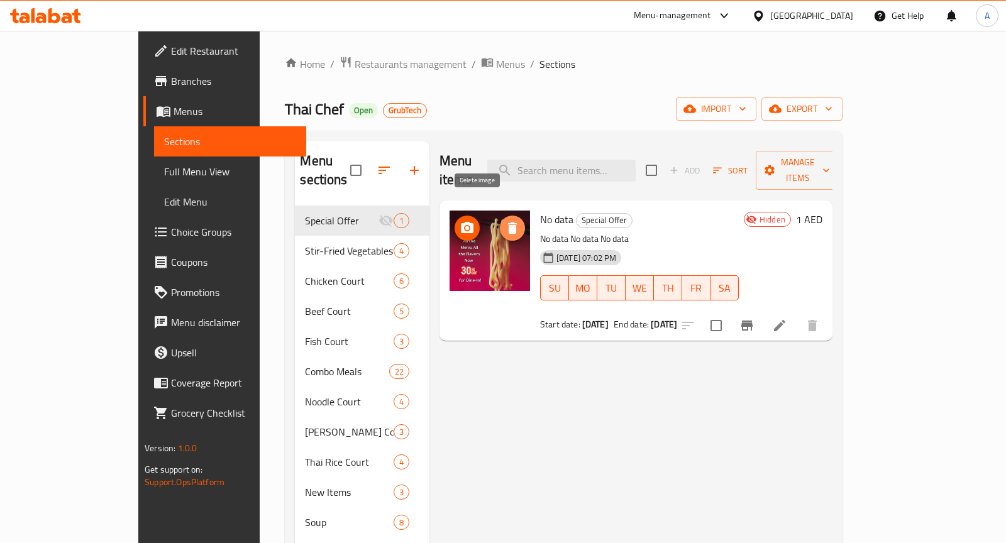
click at [508, 223] on icon "delete image" at bounding box center [512, 228] width 9 height 11
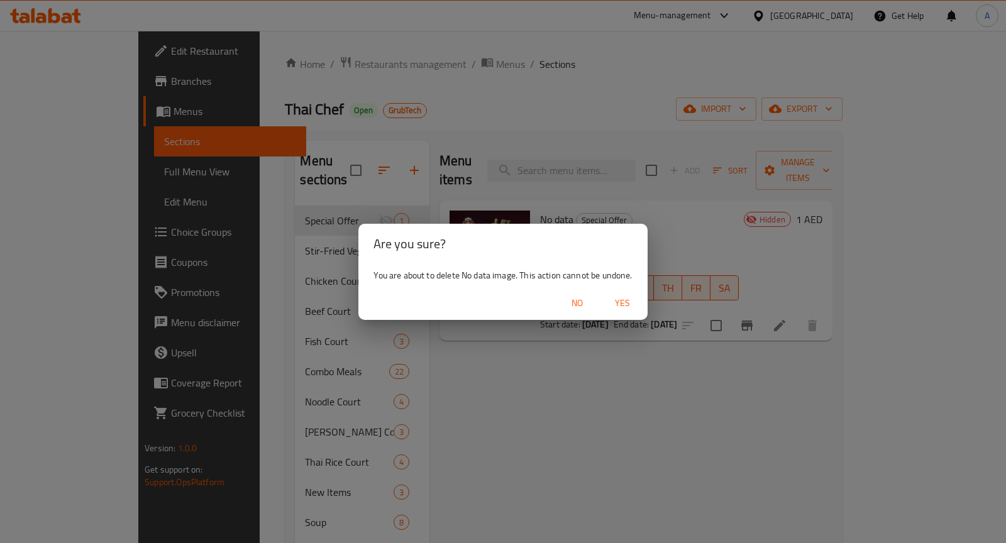
click at [631, 303] on span "Yes" at bounding box center [623, 304] width 30 height 16
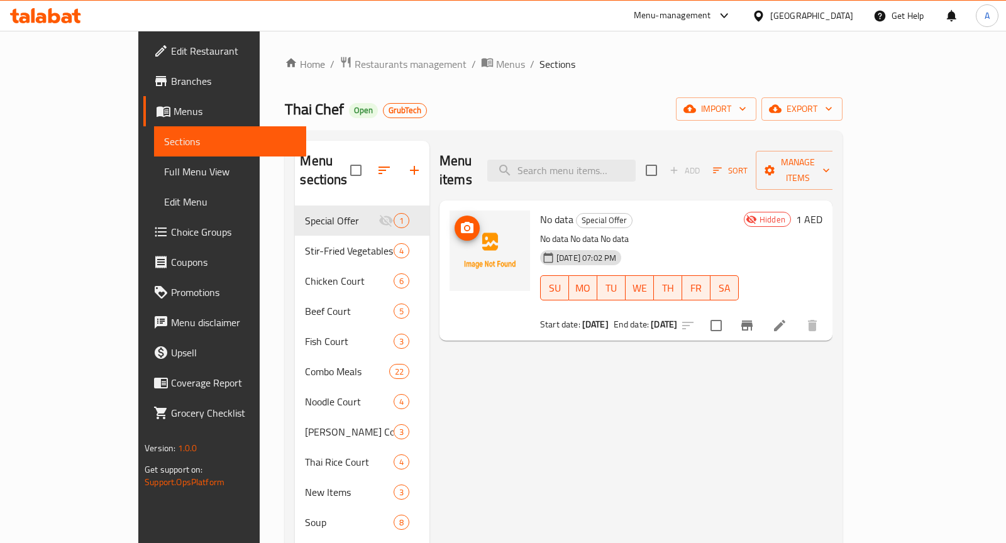
click at [456, 235] on img at bounding box center [490, 251] width 81 height 81
click at [465, 226] on circle "upload picture" at bounding box center [467, 228] width 4 height 4
